Goal: Task Accomplishment & Management: Manage account settings

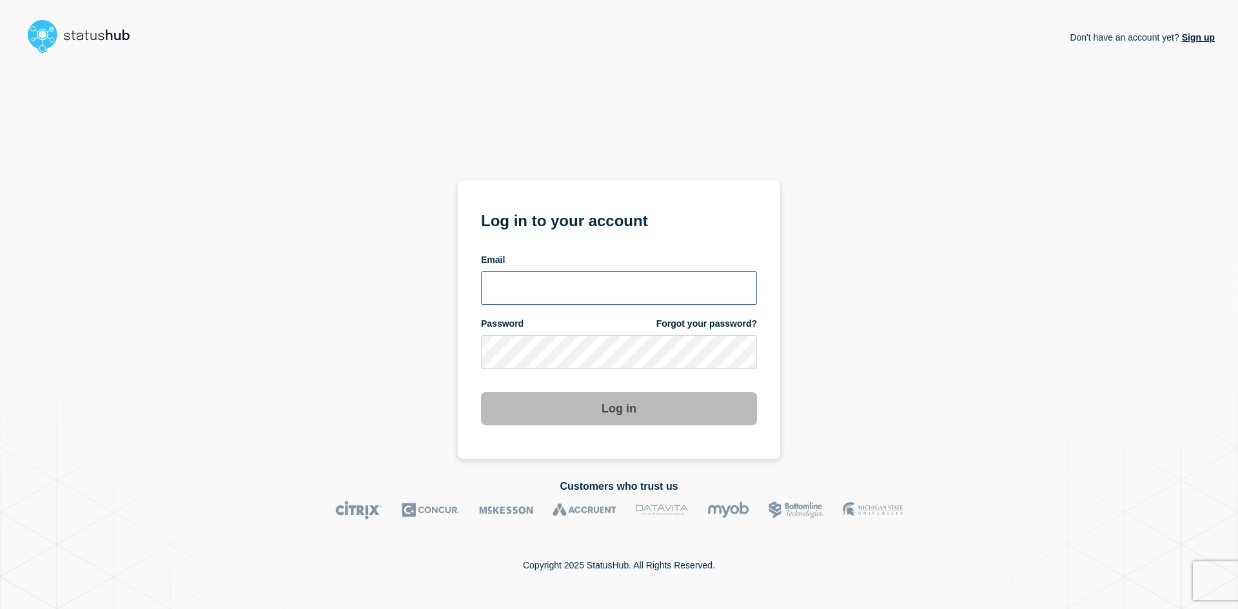
click at [552, 291] on input "email input" at bounding box center [619, 288] width 276 height 34
type input "[EMAIL_ADDRESS][DOMAIN_NAME]"
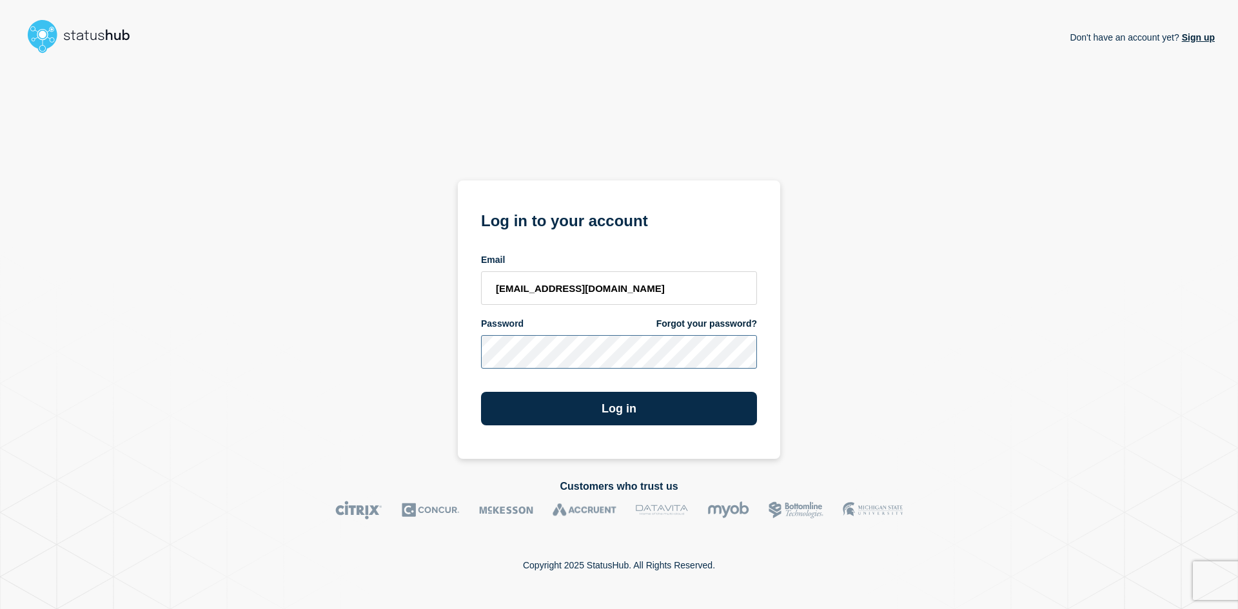
click at [481, 392] on button "Log in" at bounding box center [619, 409] width 276 height 34
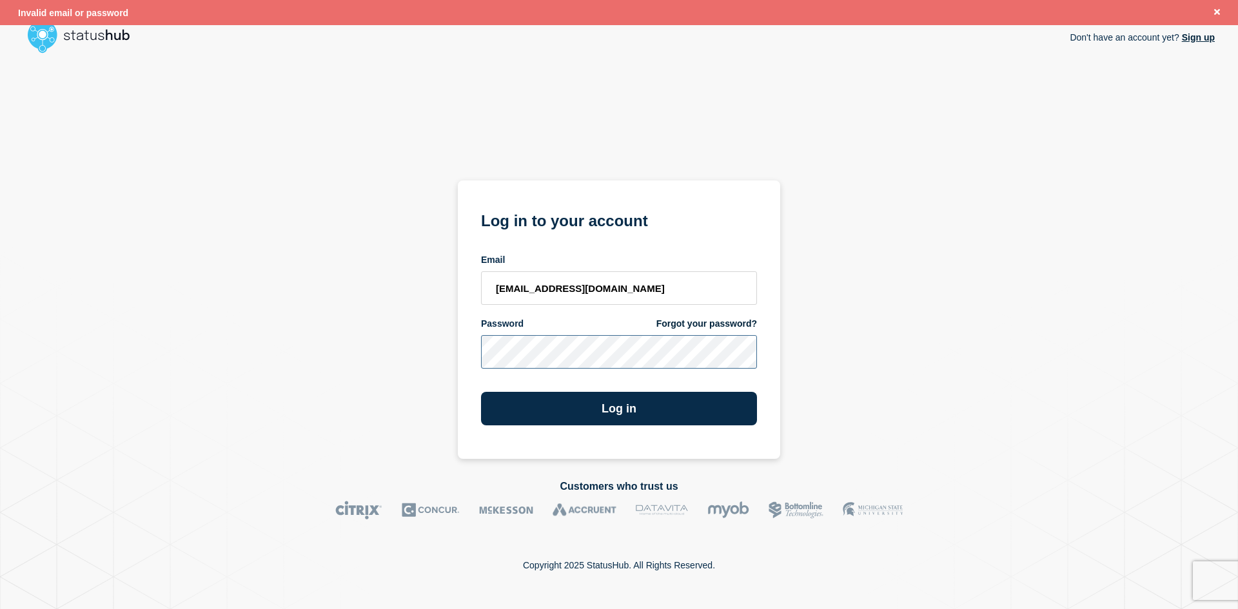
click at [448, 356] on div "Don't have an account yet? Sign up Log in to your account Email [EMAIL_ADDRESS]…" at bounding box center [618, 259] width 1191 height 400
click at [481, 392] on button "Log in" at bounding box center [619, 409] width 276 height 34
click at [412, 351] on div "Don't have an account yet? Sign up Log in to your account Email [EMAIL_ADDRESS]…" at bounding box center [618, 259] width 1191 height 400
click at [481, 392] on button "Log in" at bounding box center [619, 409] width 276 height 34
click at [713, 324] on link "Forgot your password?" at bounding box center [706, 324] width 101 height 12
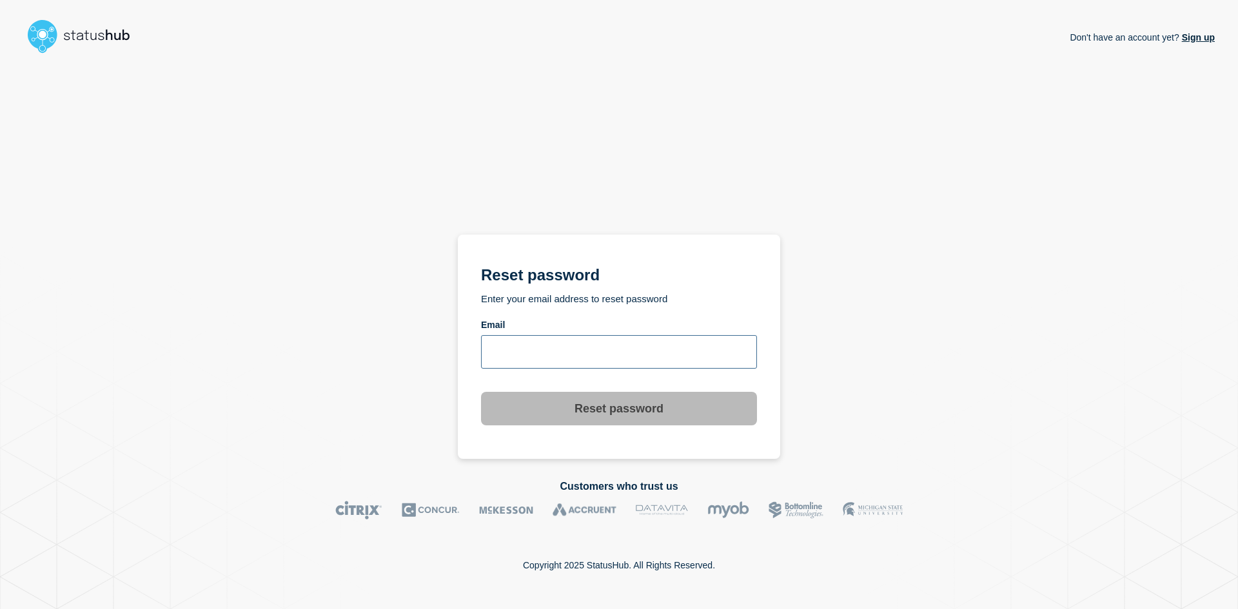
click at [513, 353] on input "email input" at bounding box center [619, 352] width 276 height 34
type input "[EMAIL_ADDRESS][DOMAIN_NAME]"
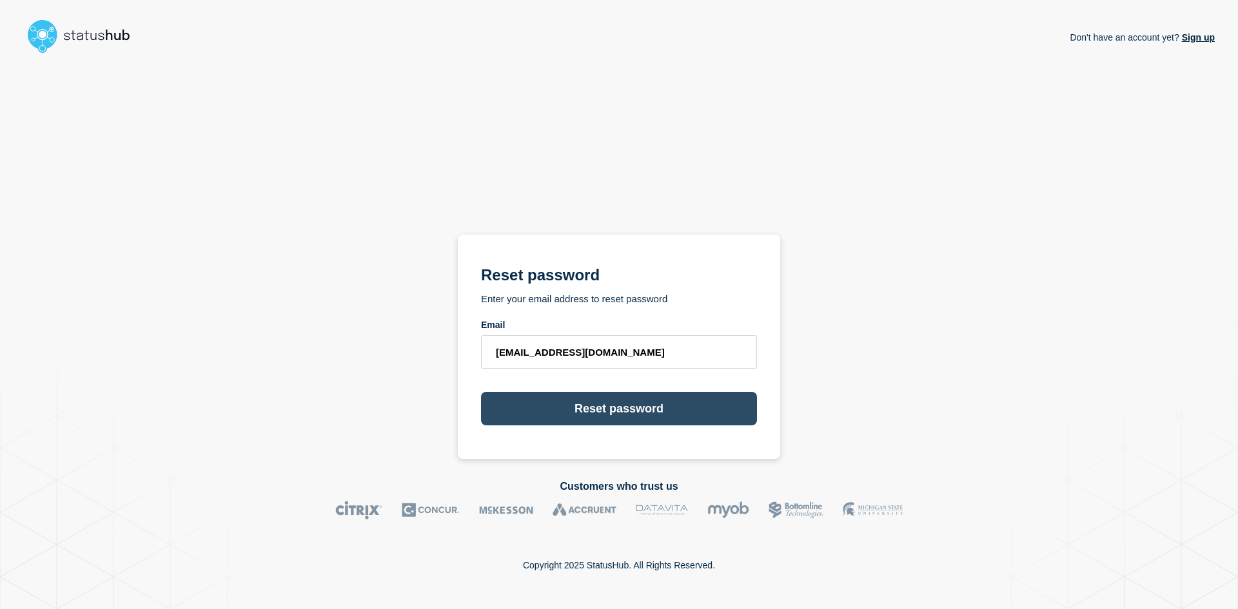
click at [632, 408] on button "Reset password" at bounding box center [619, 409] width 276 height 34
